Goal: Download file/media

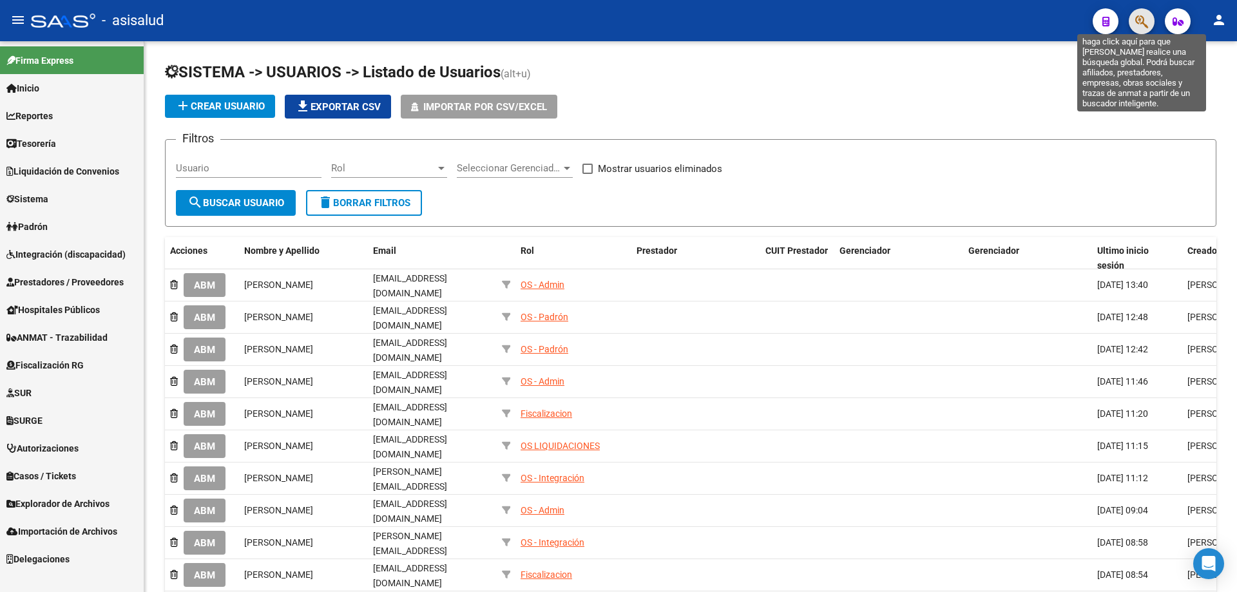
click at [1143, 21] on icon "button" at bounding box center [1141, 21] width 13 height 15
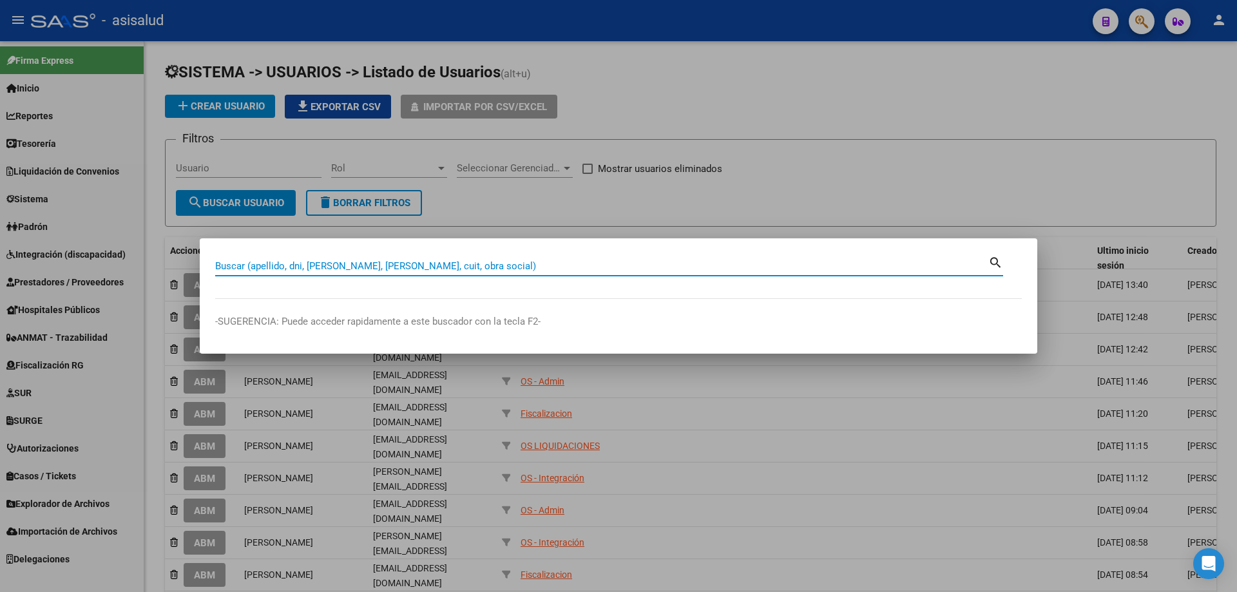
paste input "41783801"
type input "41783801"
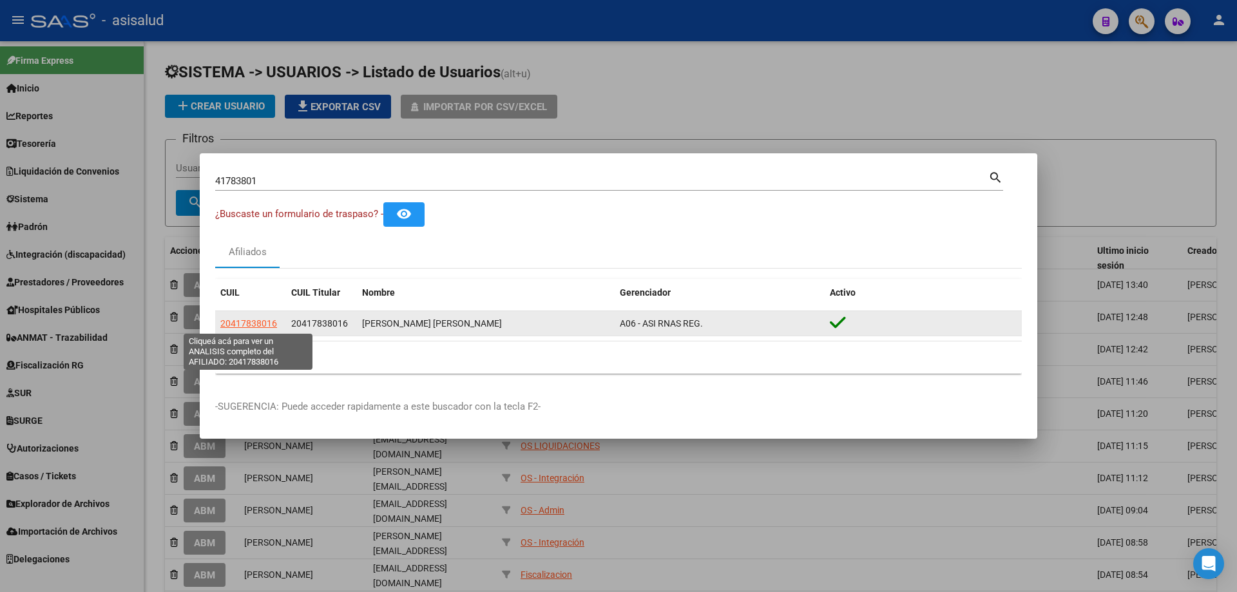
click at [255, 319] on span "20417838016" at bounding box center [248, 323] width 57 height 10
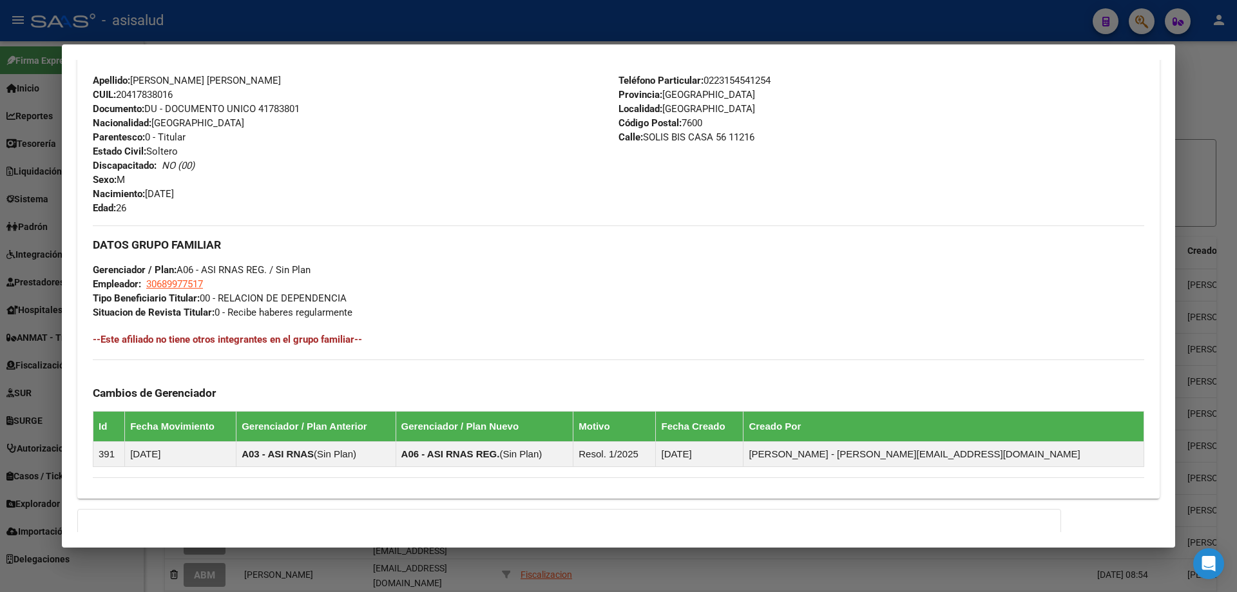
scroll to position [587, 0]
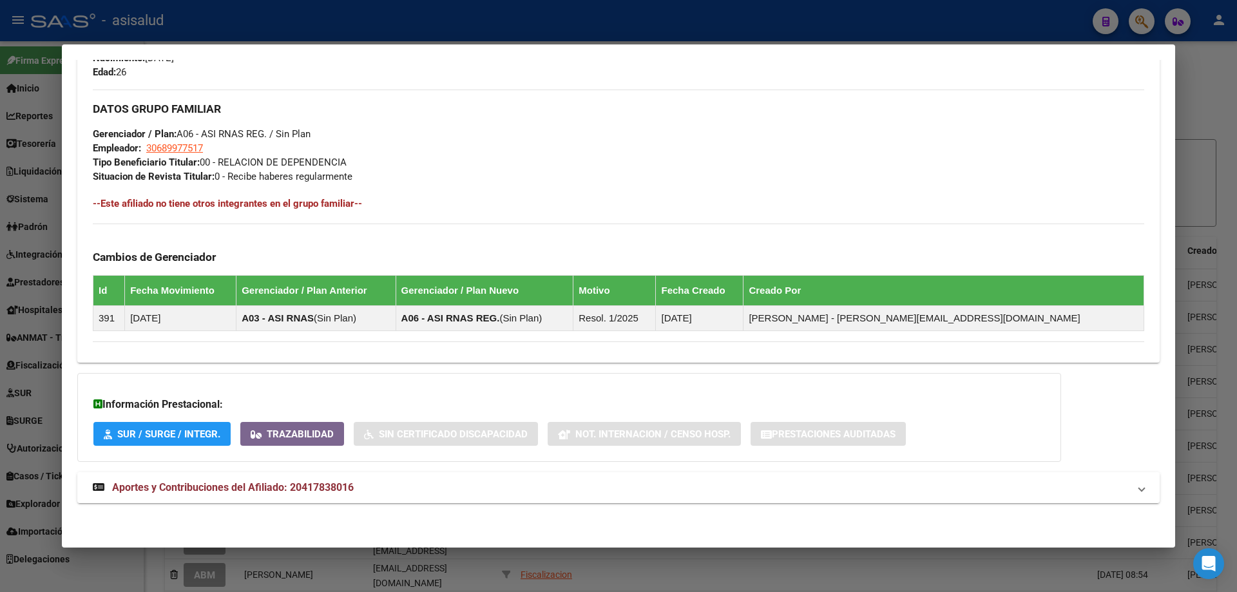
click at [296, 488] on span "Aportes y Contribuciones del Afiliado: 20417838016" at bounding box center [233, 487] width 242 height 12
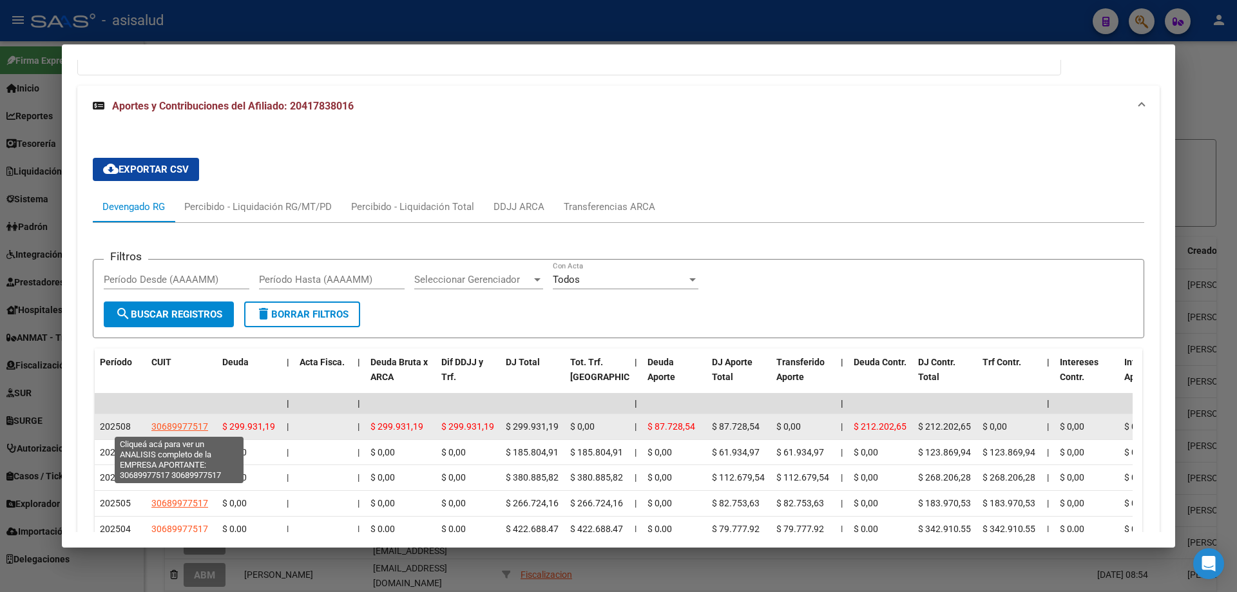
click at [200, 427] on span "30689977517" at bounding box center [179, 426] width 57 height 10
type textarea "30689977517"
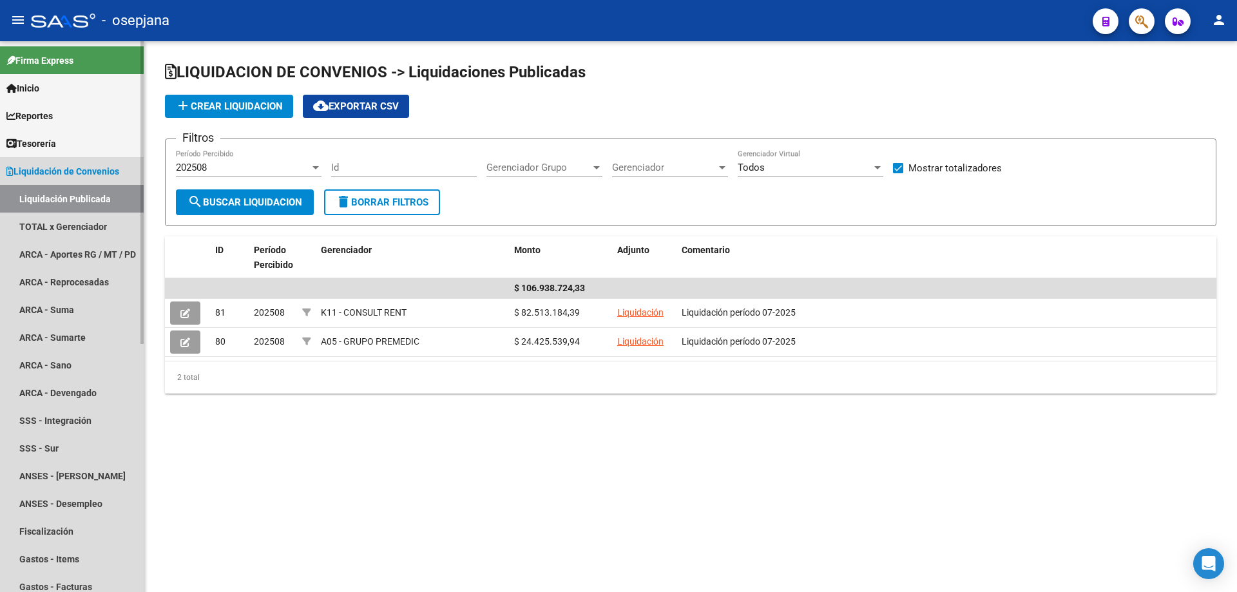
click at [90, 171] on span "Liquidación de Convenios" at bounding box center [62, 171] width 113 height 14
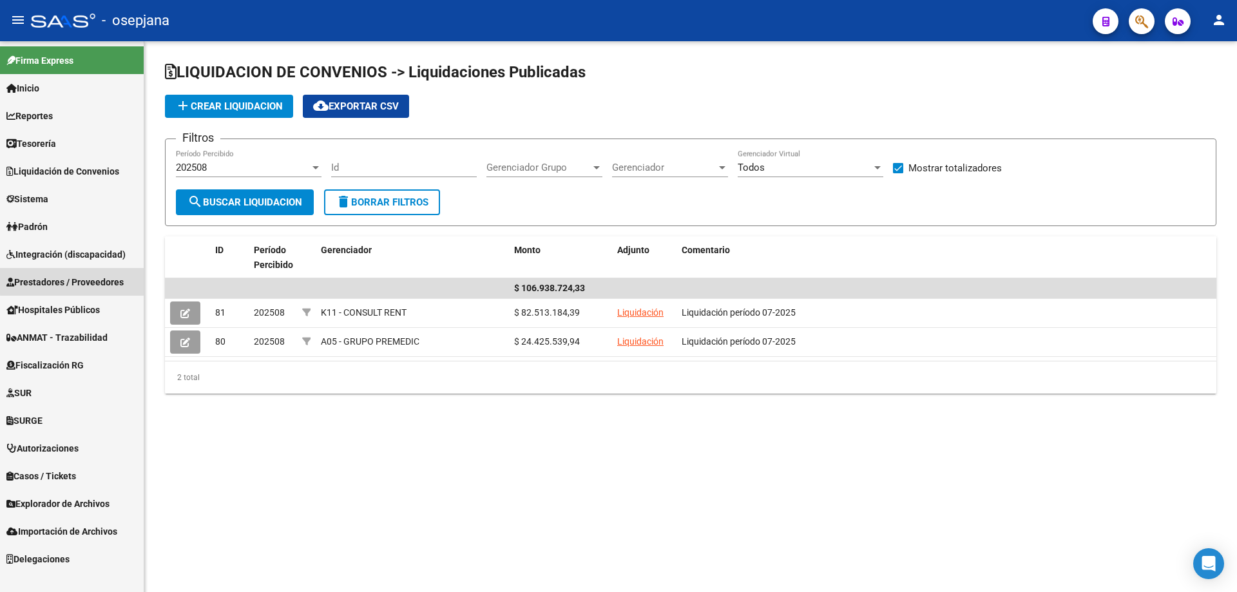
click at [84, 280] on span "Prestadores / Proveedores" at bounding box center [64, 282] width 117 height 14
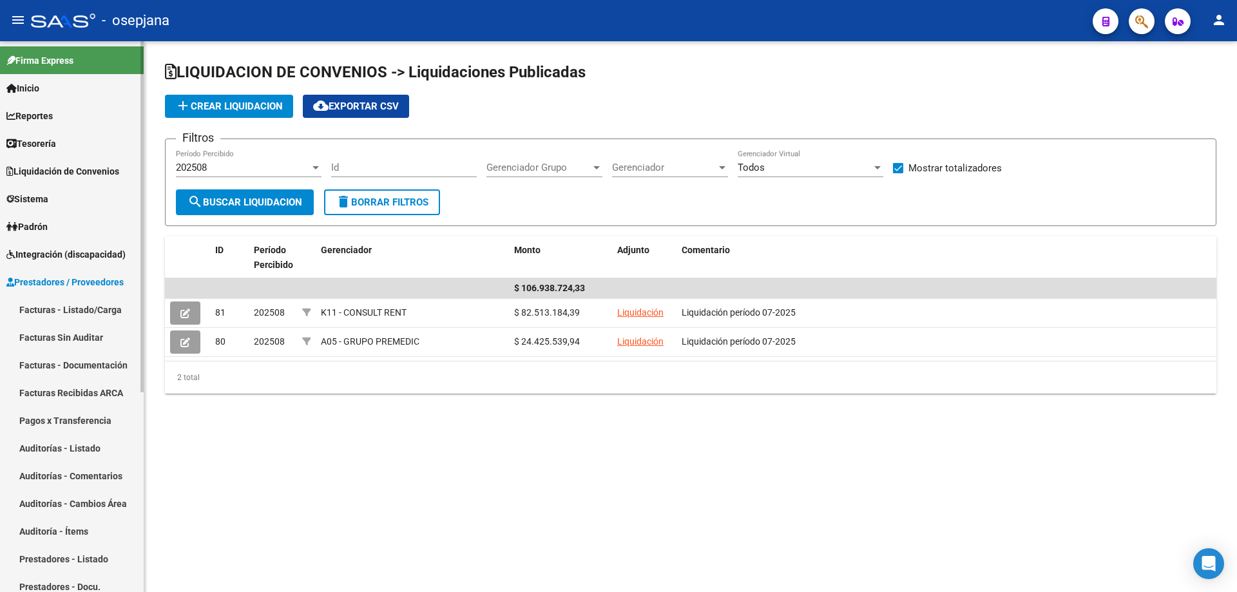
click at [92, 554] on link "Prestadores - Listado" at bounding box center [72, 559] width 144 height 28
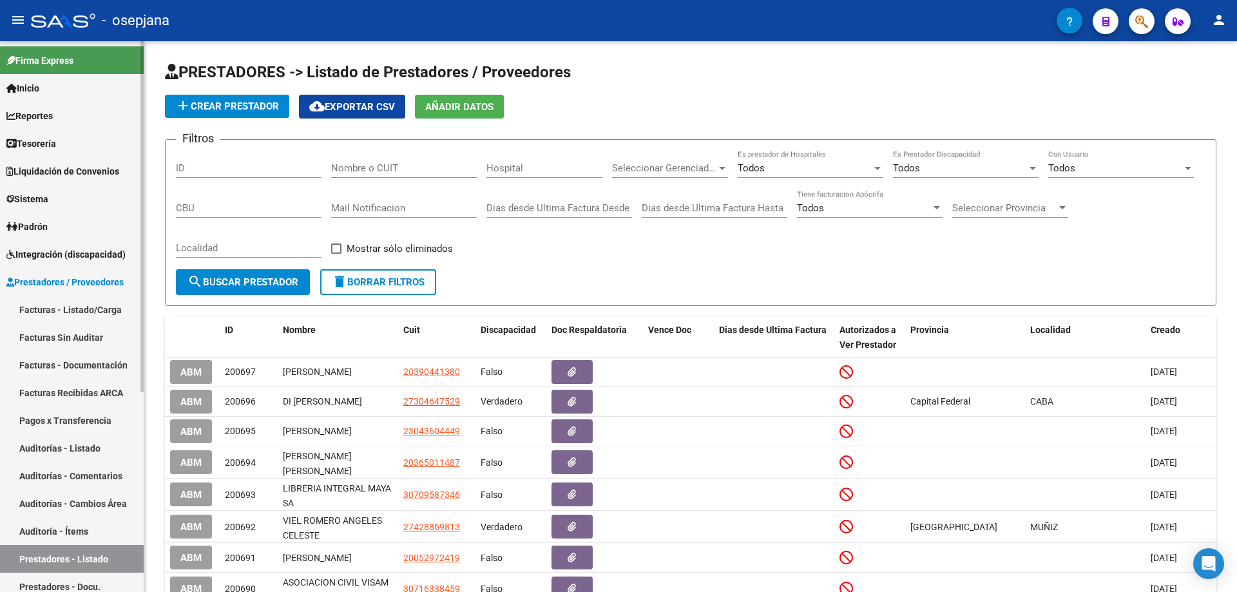
click at [84, 309] on link "Facturas - Listado/Carga" at bounding box center [72, 310] width 144 height 28
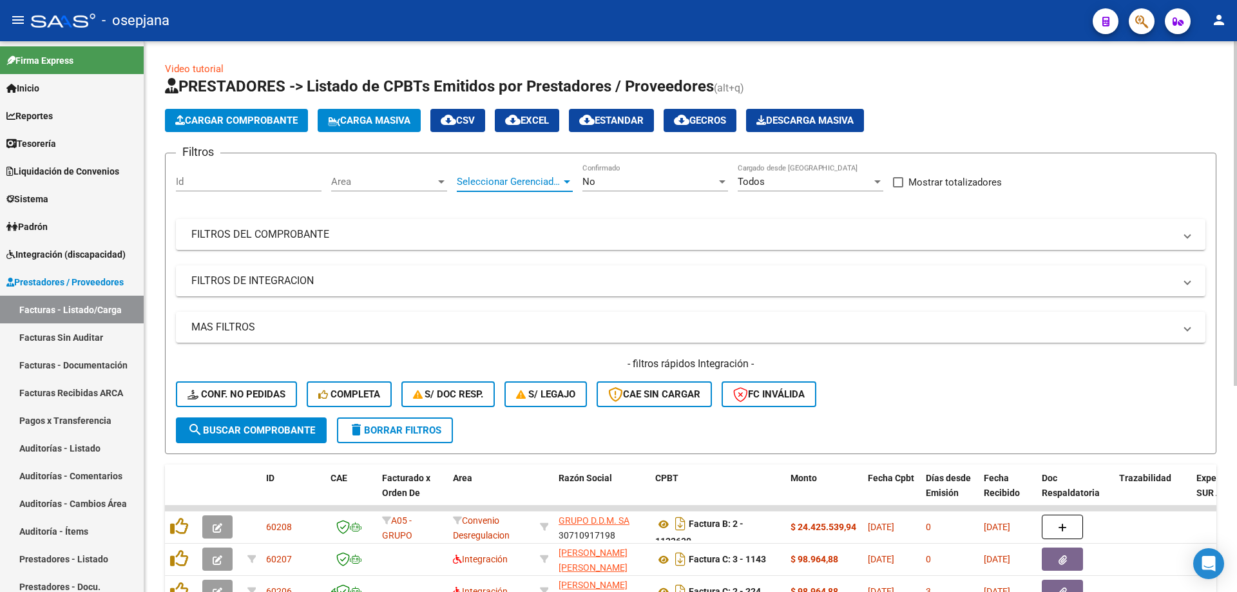
click at [541, 179] on span "Seleccionar Gerenciador" at bounding box center [509, 182] width 104 height 12
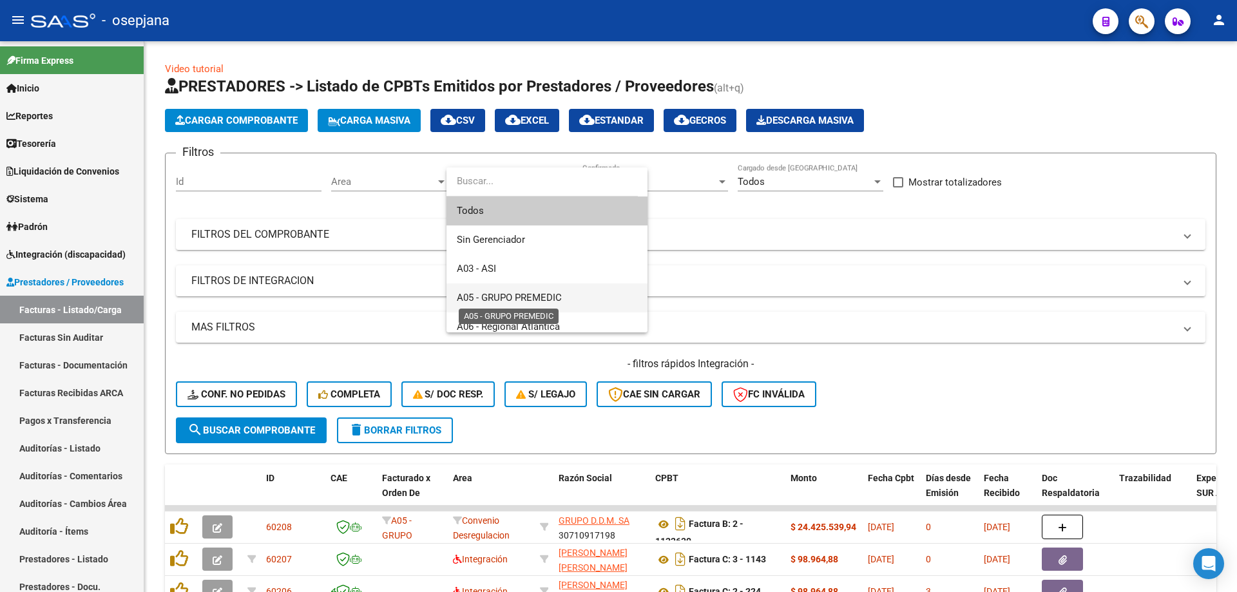
click at [497, 298] on span "A05 - GRUPO PREMEDIC" at bounding box center [509, 298] width 105 height 12
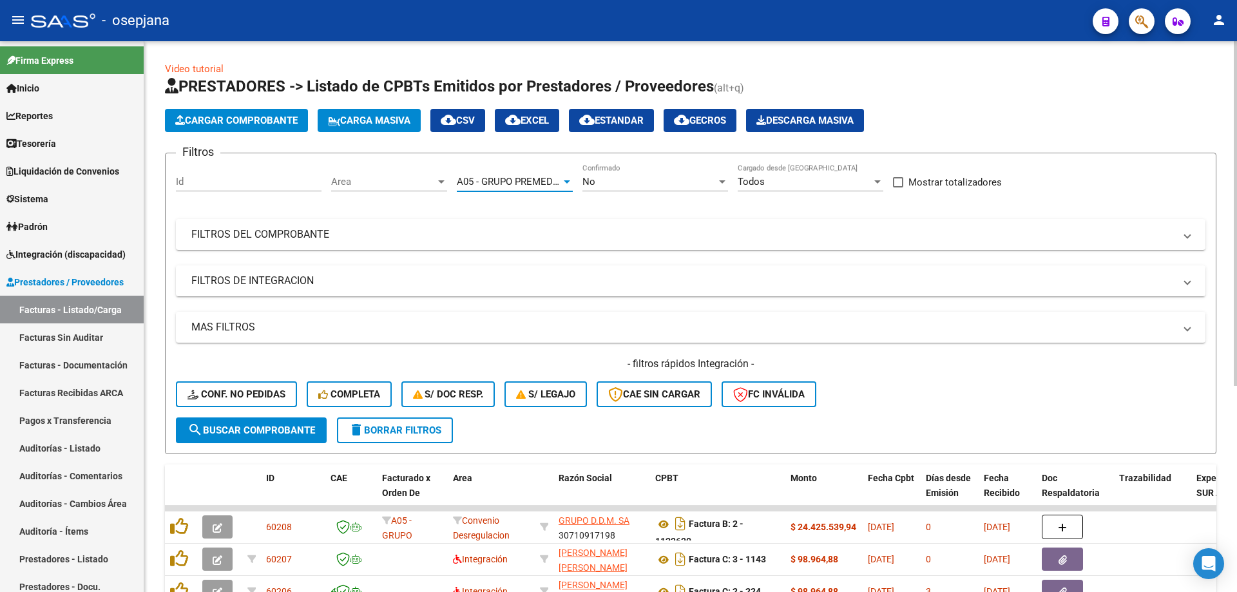
click at [282, 436] on span "search Buscar Comprobante" at bounding box center [252, 431] width 128 height 12
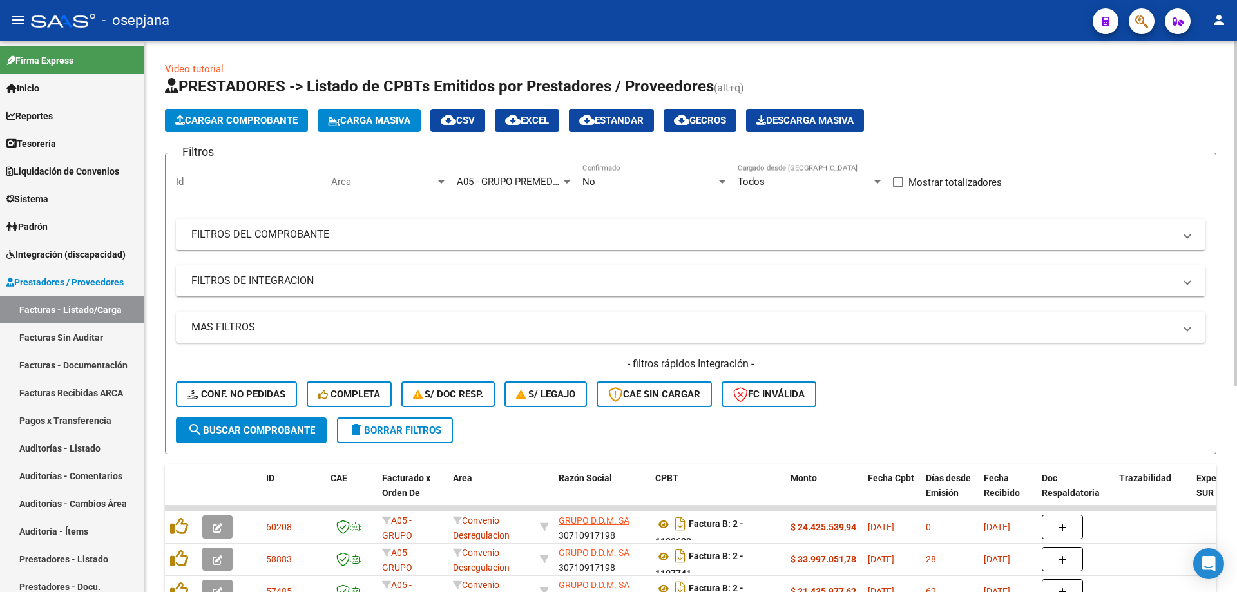
scroll to position [129, 0]
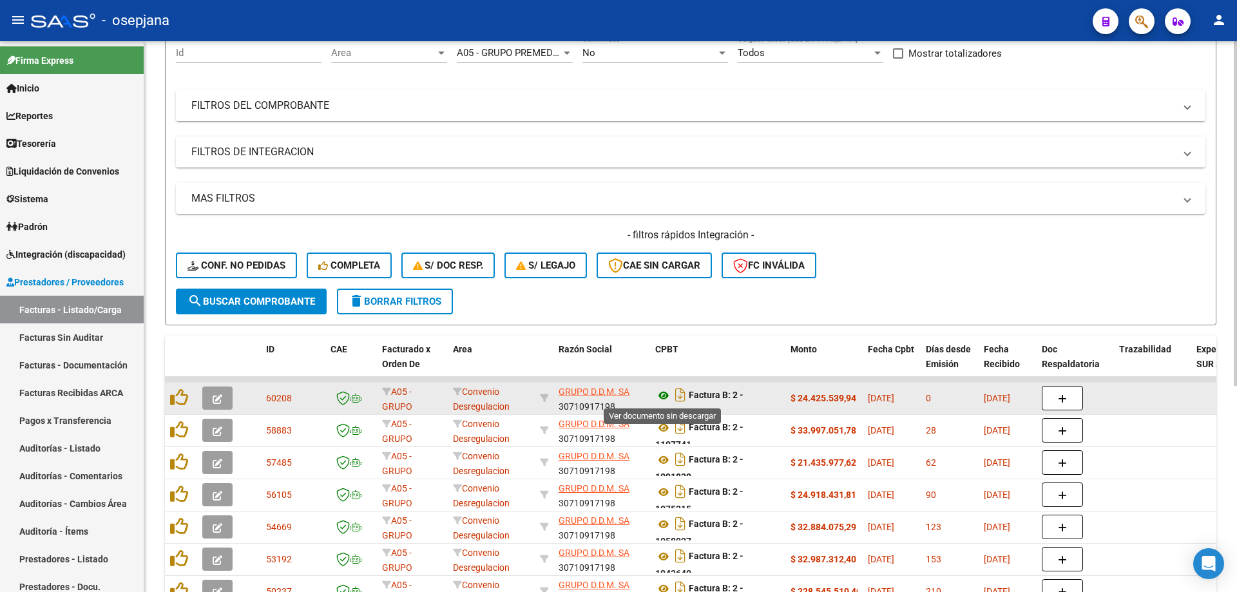
click at [664, 394] on icon at bounding box center [663, 395] width 17 height 15
